Goal: Task Accomplishment & Management: Manage account settings

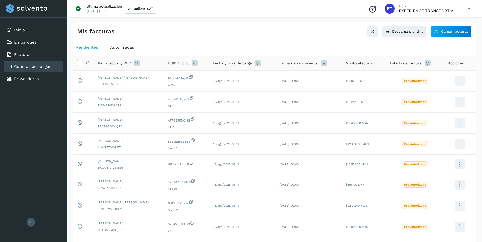
click at [44, 69] on link "Cuentas por pagar" at bounding box center [32, 66] width 37 height 5
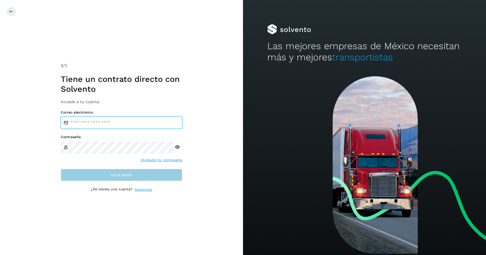
type input "**********"
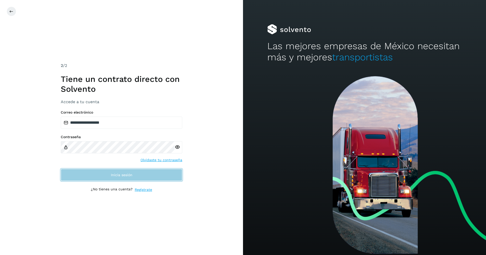
click at [161, 178] on button "Inicia sesión" at bounding box center [122, 175] width 122 height 12
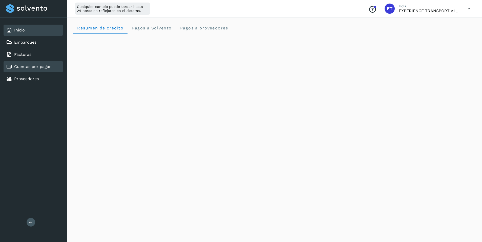
click at [49, 69] on link "Cuentas por pagar" at bounding box center [32, 66] width 37 height 5
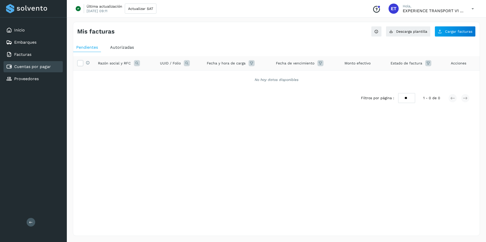
click at [127, 47] on span "Autorizadas" at bounding box center [122, 47] width 24 height 5
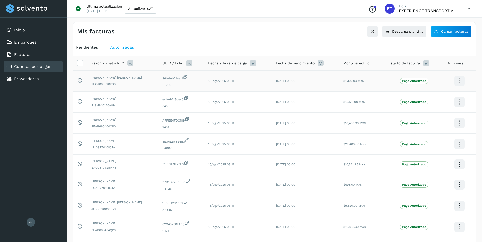
click at [465, 79] on icon at bounding box center [460, 81] width 12 height 12
click at [296, 11] on div at bounding box center [241, 121] width 482 height 242
click at [35, 66] on link "Cuentas por pagar" at bounding box center [32, 66] width 37 height 5
click at [114, 47] on span "Autorizadas" at bounding box center [122, 47] width 24 height 5
